Goal: Transaction & Acquisition: Purchase product/service

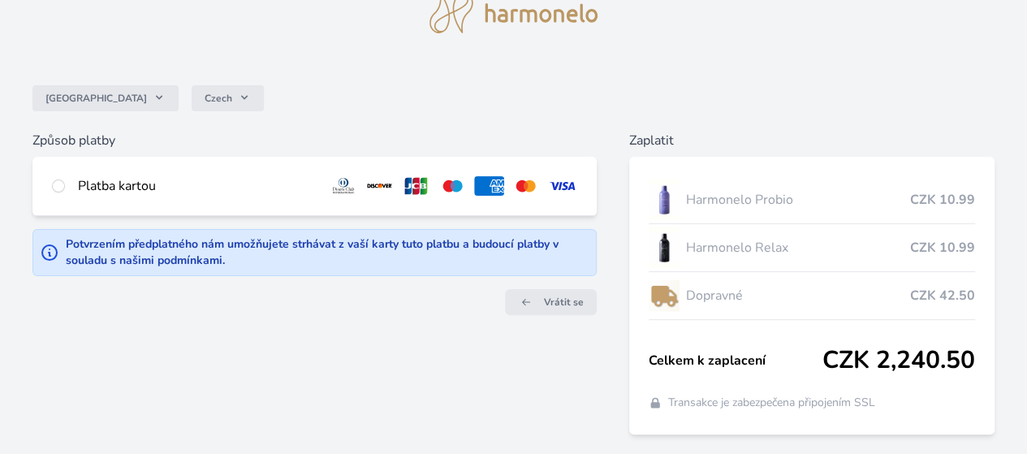
scroll to position [144, 0]
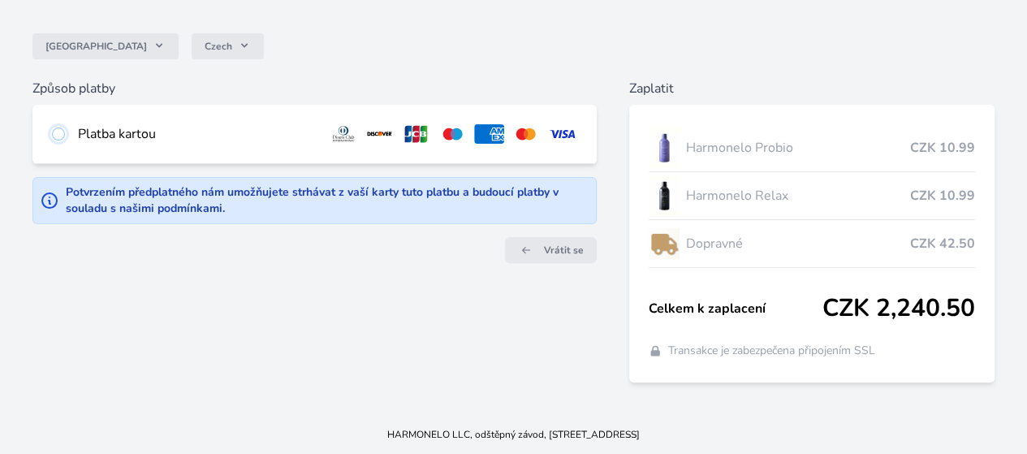
click at [65, 127] on input "radio" at bounding box center [58, 133] width 13 height 13
radio input "true"
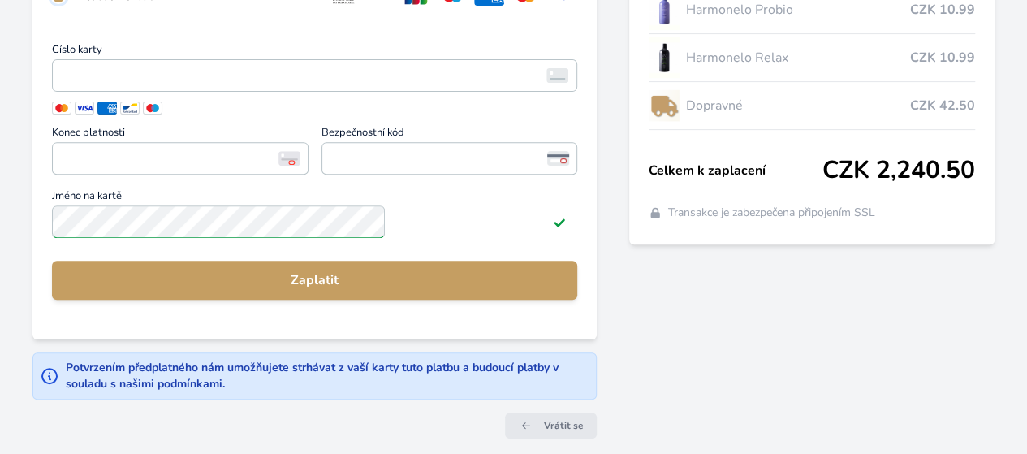
scroll to position [244, 0]
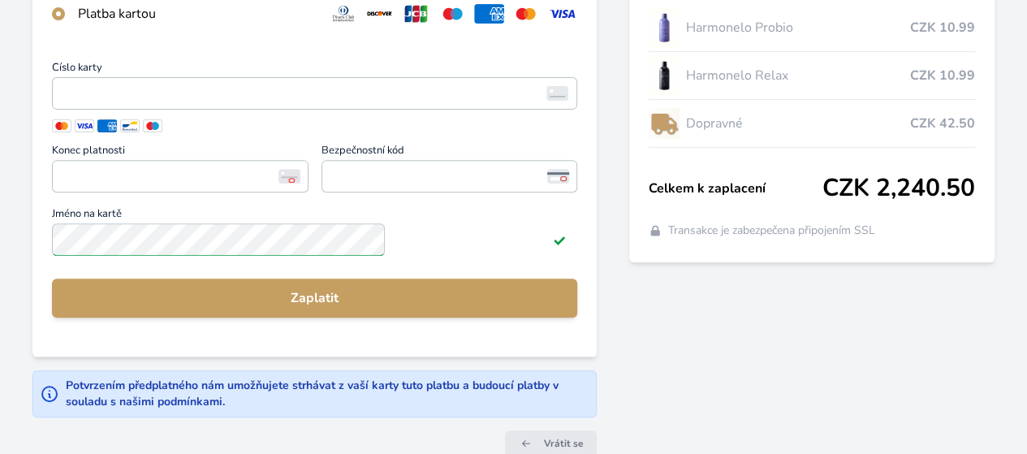
click at [638, 333] on div "Zaplatit Harmonelo Probio CZK 10.99 Harmonelo Relax CZK 10.99 Dopravné CZK 42.5…" at bounding box center [811, 214] width 365 height 510
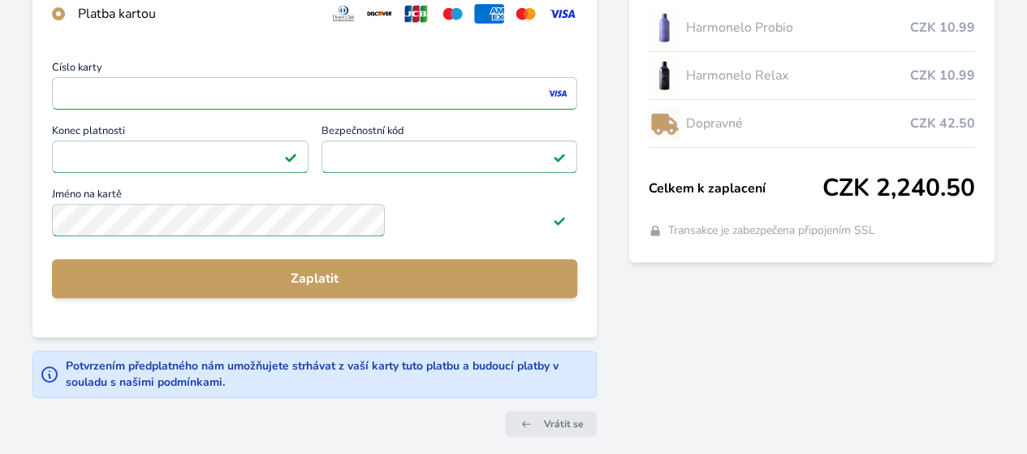
click at [87, 356] on div "Česko Czech Způsob platby Platba kartou Číslo karty <p>Your browser does not su…" at bounding box center [513, 119] width 1027 height 726
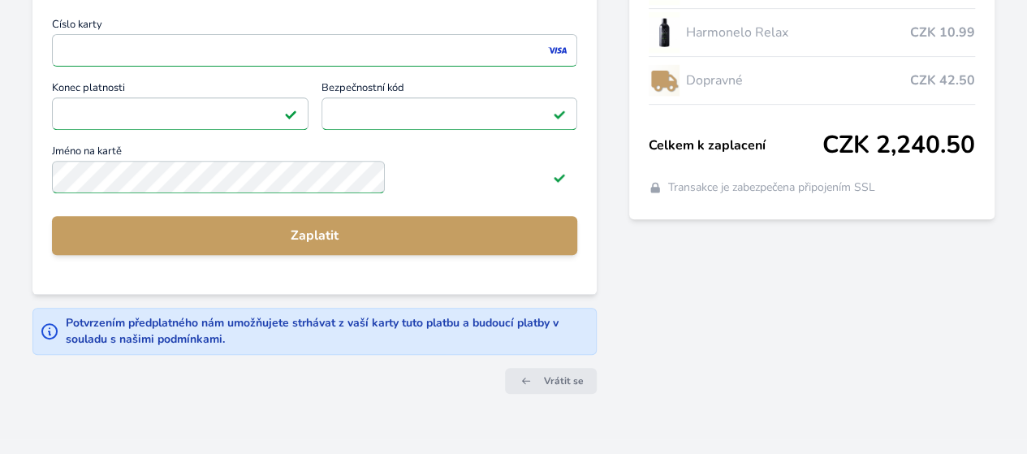
scroll to position [339, 0]
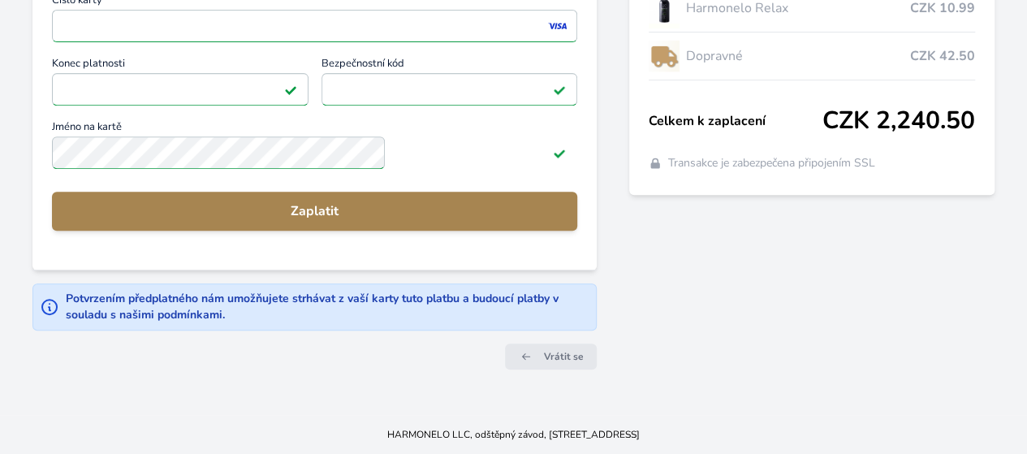
click at [411, 206] on button "Zaplatit" at bounding box center [314, 211] width 525 height 39
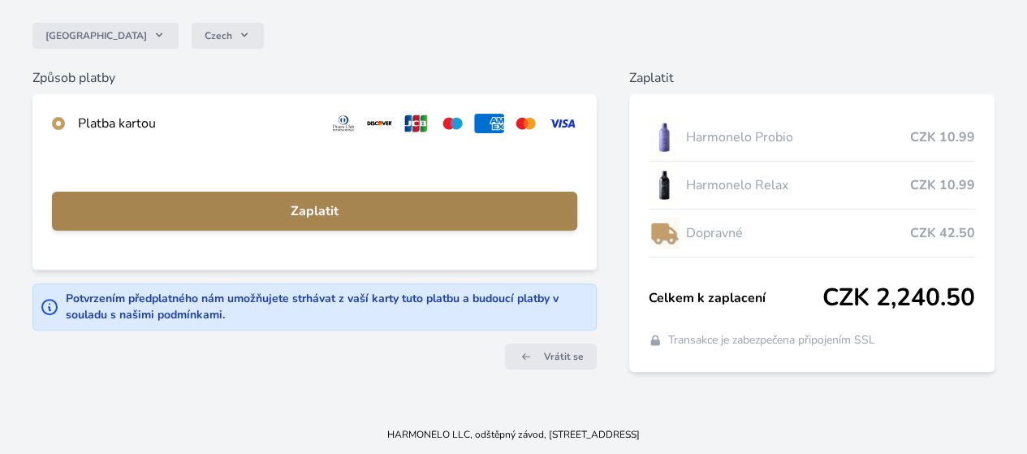
scroll to position [162, 0]
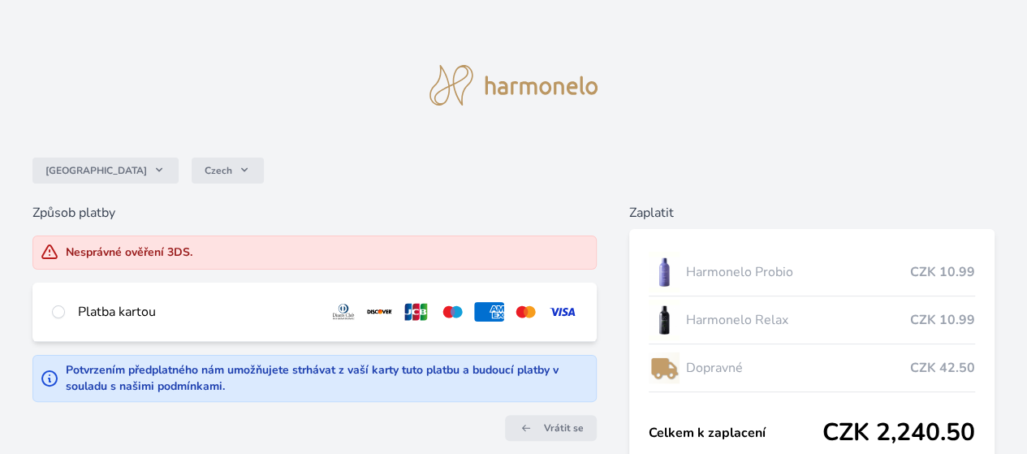
click at [59, 253] on icon at bounding box center [49, 252] width 19 height 19
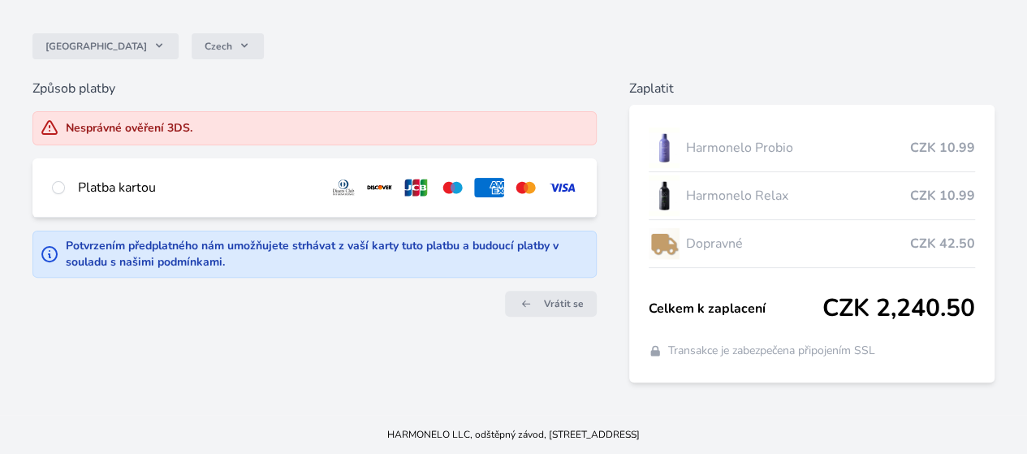
scroll to position [0, 33]
click at [544, 309] on span "Vrátit se" at bounding box center [564, 303] width 40 height 13
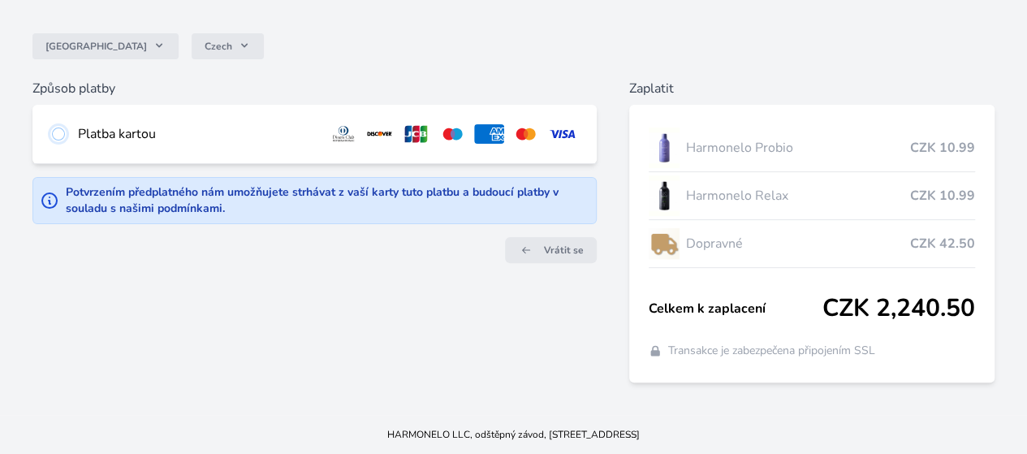
click at [65, 127] on input "radio" at bounding box center [58, 133] width 13 height 13
radio input "true"
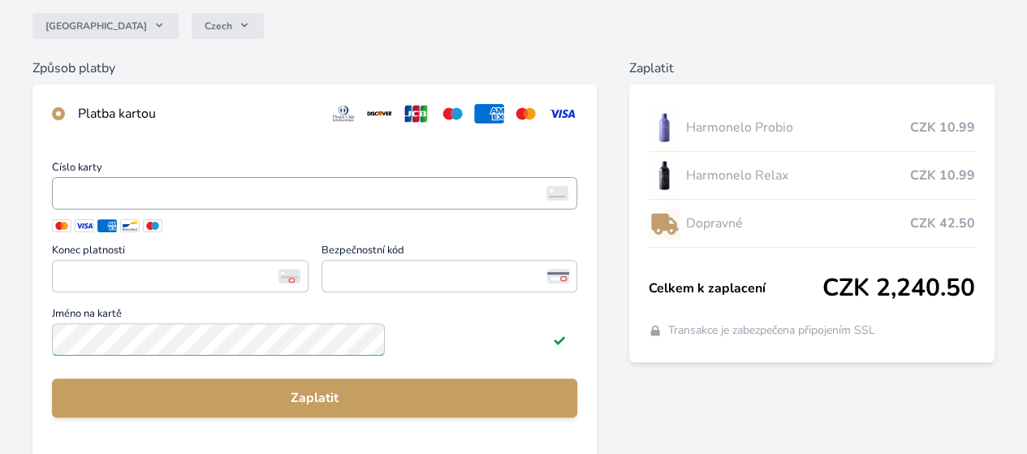
click at [253, 209] on span "<p>Your browser does not support iframes.</p>" at bounding box center [314, 193] width 525 height 32
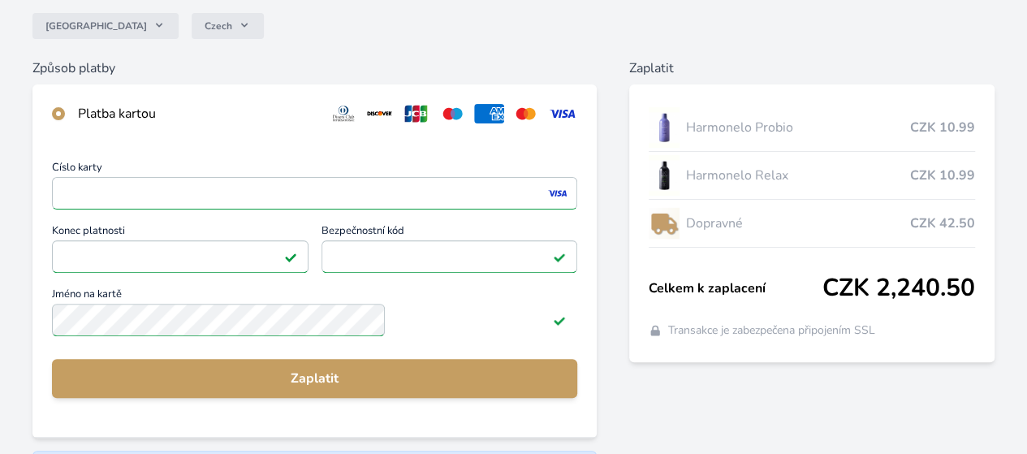
click at [583, 299] on div "Způsob platby Platba kartou Číslo karty <p>Your browser does not support iframe…" at bounding box center [513, 303] width 962 height 491
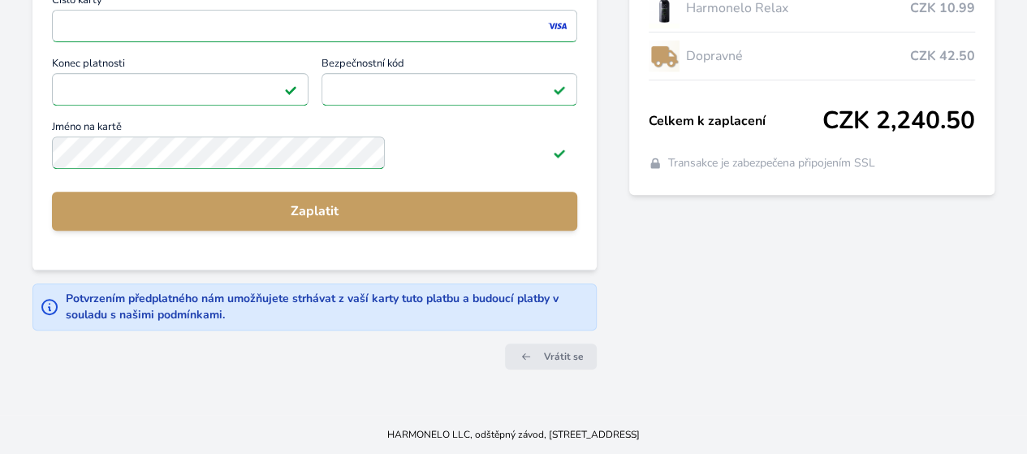
click at [59, 299] on icon at bounding box center [49, 306] width 19 height 19
click at [385, 295] on div "Potvrzením předplatného nám umožňujete strhávat z vaší karty tuto platbu a budo…" at bounding box center [327, 307] width 523 height 32
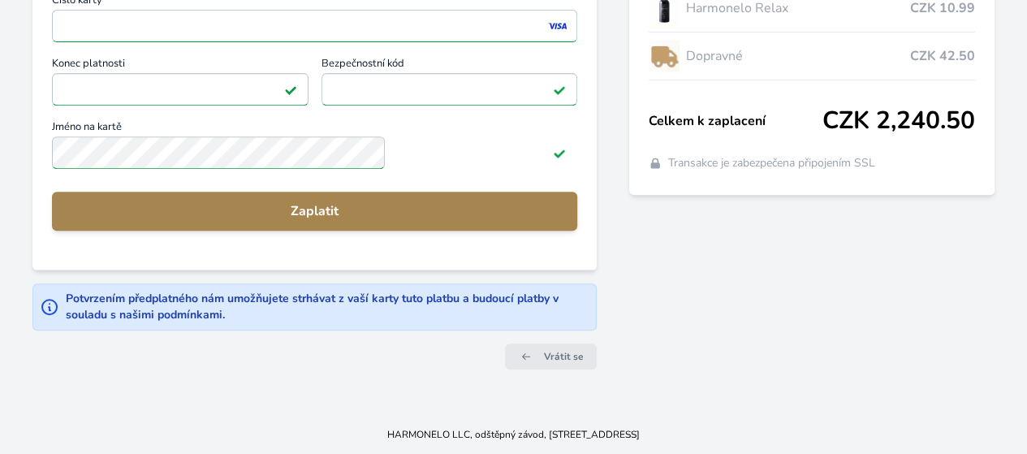
click at [342, 201] on span "Zaplatit" at bounding box center [314, 210] width 499 height 19
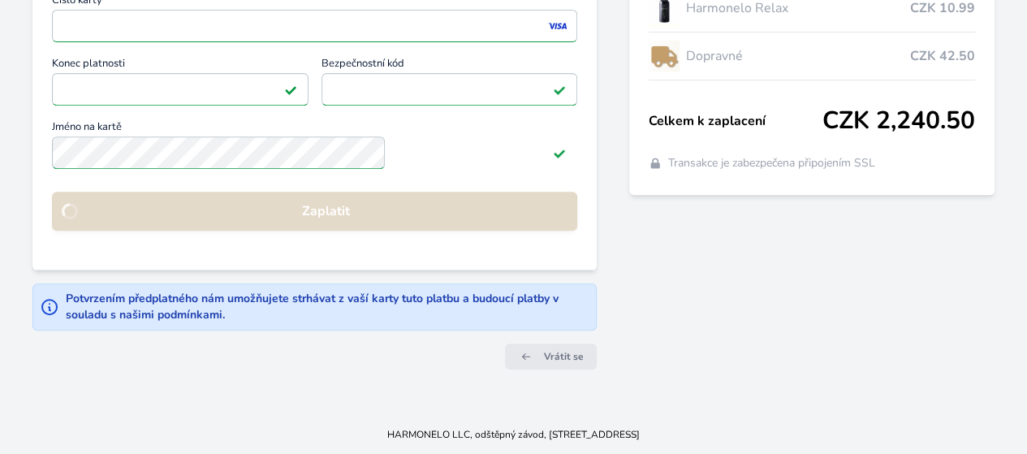
scroll to position [162, 0]
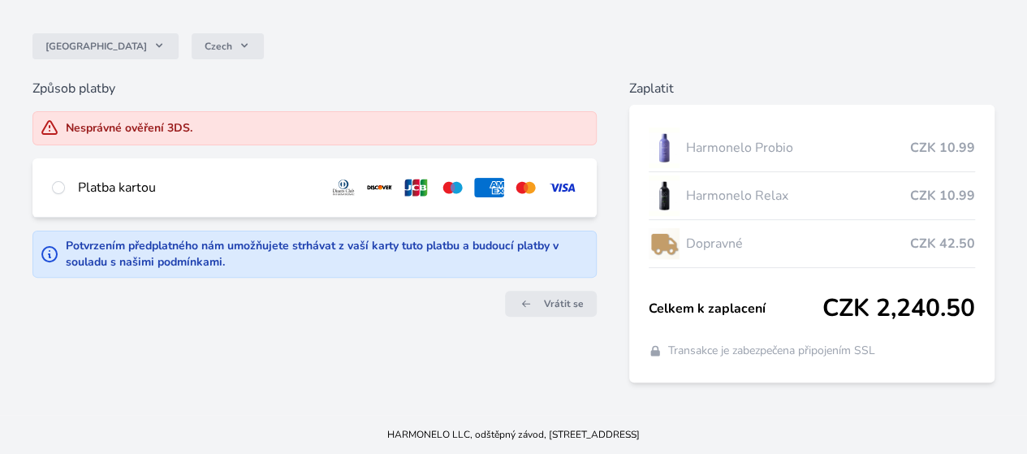
scroll to position [0, 33]
click at [329, 178] on img at bounding box center [344, 187] width 30 height 19
radio input "true"
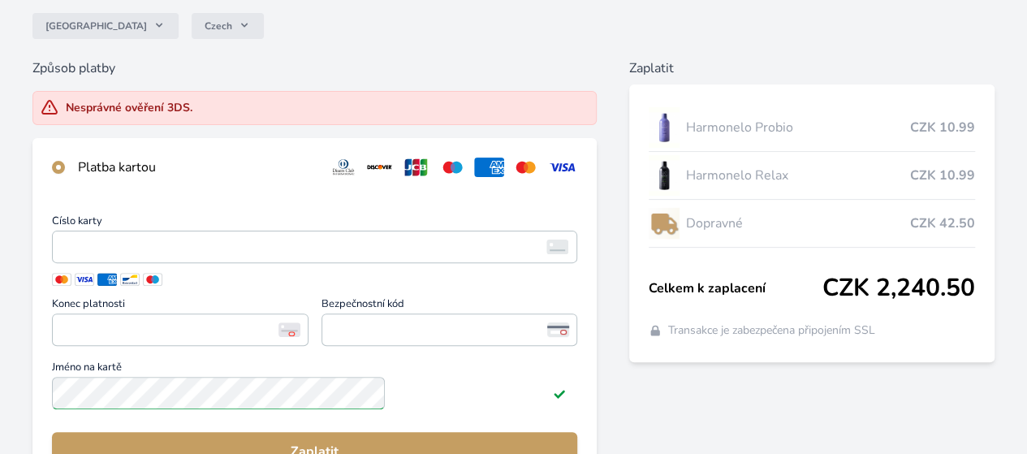
click at [71, 286] on span at bounding box center [61, 279] width 19 height 13
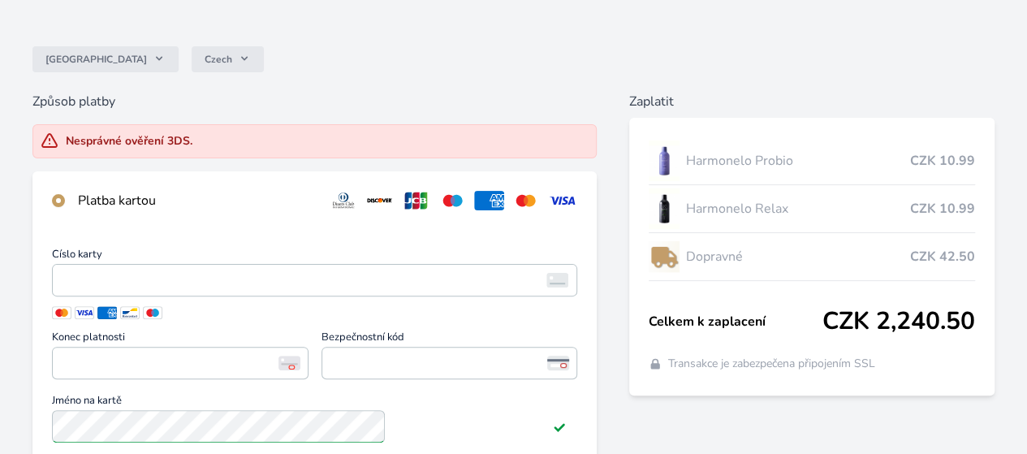
scroll to position [0, 0]
